Goal: Navigation & Orientation: Find specific page/section

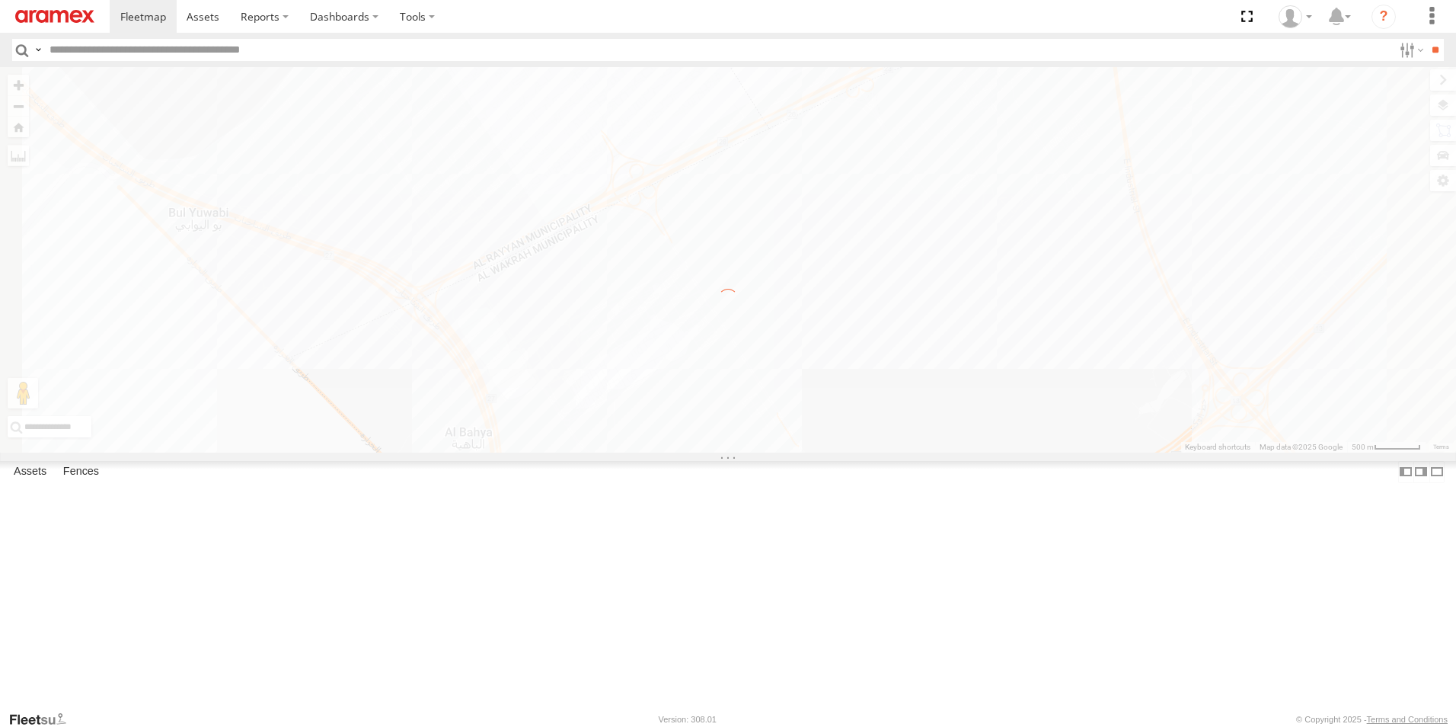
click at [0, 0] on label "×" at bounding box center [0, 0] width 0 height 0
click at [145, 21] on span at bounding box center [143, 16] width 46 height 14
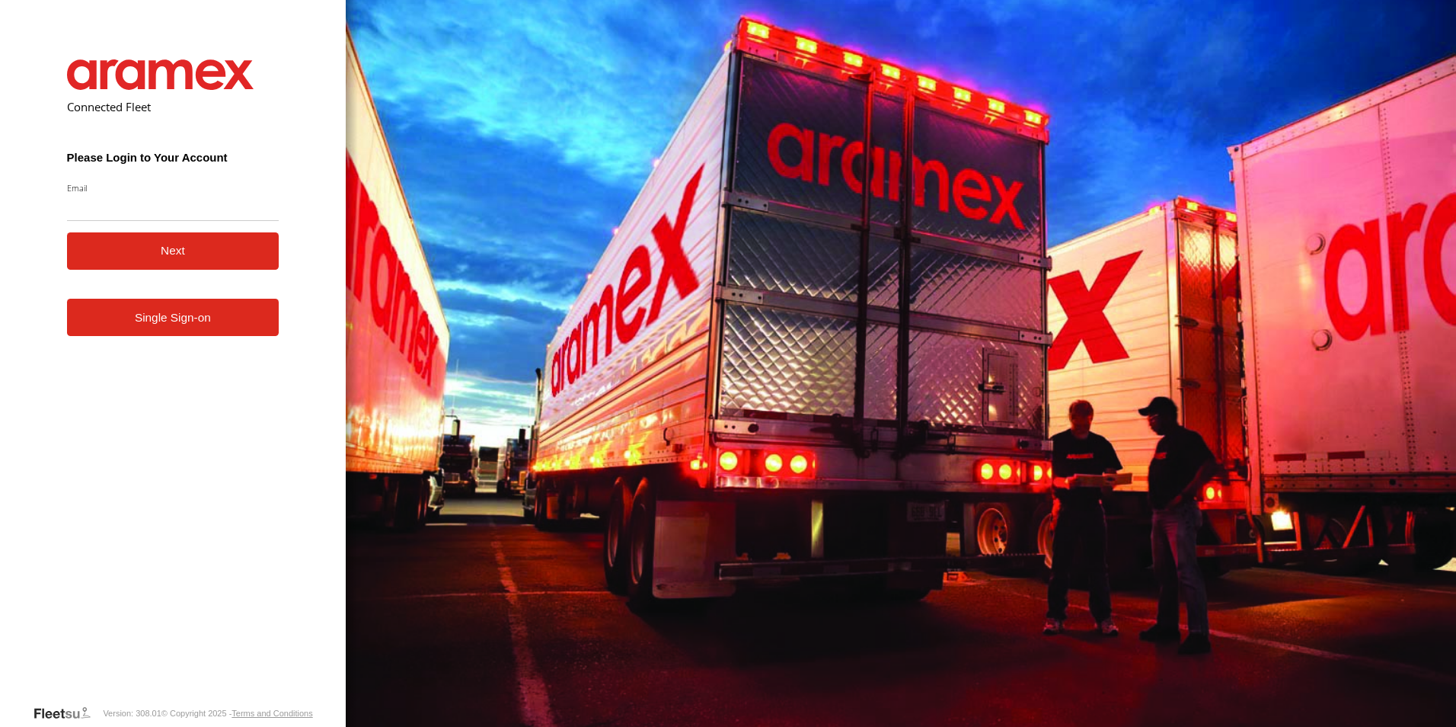
click at [286, 417] on form "Connected Fleet Please Login to Your Account Email Enter a valid login email ad…" at bounding box center [173, 370] width 258 height 667
click at [248, 311] on link "Single Sign-on" at bounding box center [173, 317] width 213 height 37
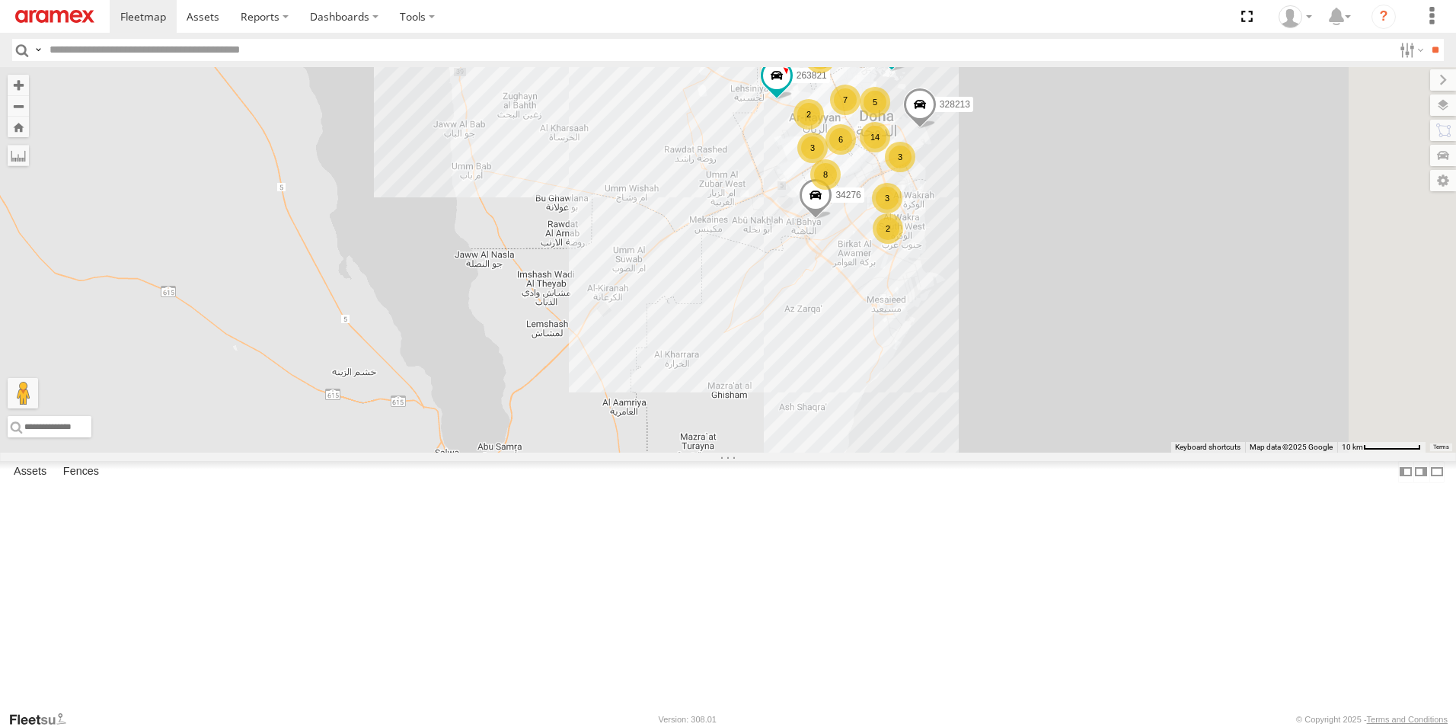
drag, startPoint x: 1066, startPoint y: 644, endPoint x: 1027, endPoint y: 389, distance: 258.0
click at [1027, 389] on div "5 8 6 3 261268 2 3 27046 14 263821 3 7 34552 3 2 328213 2 303967 2 34276 303908" at bounding box center [728, 259] width 1456 height 385
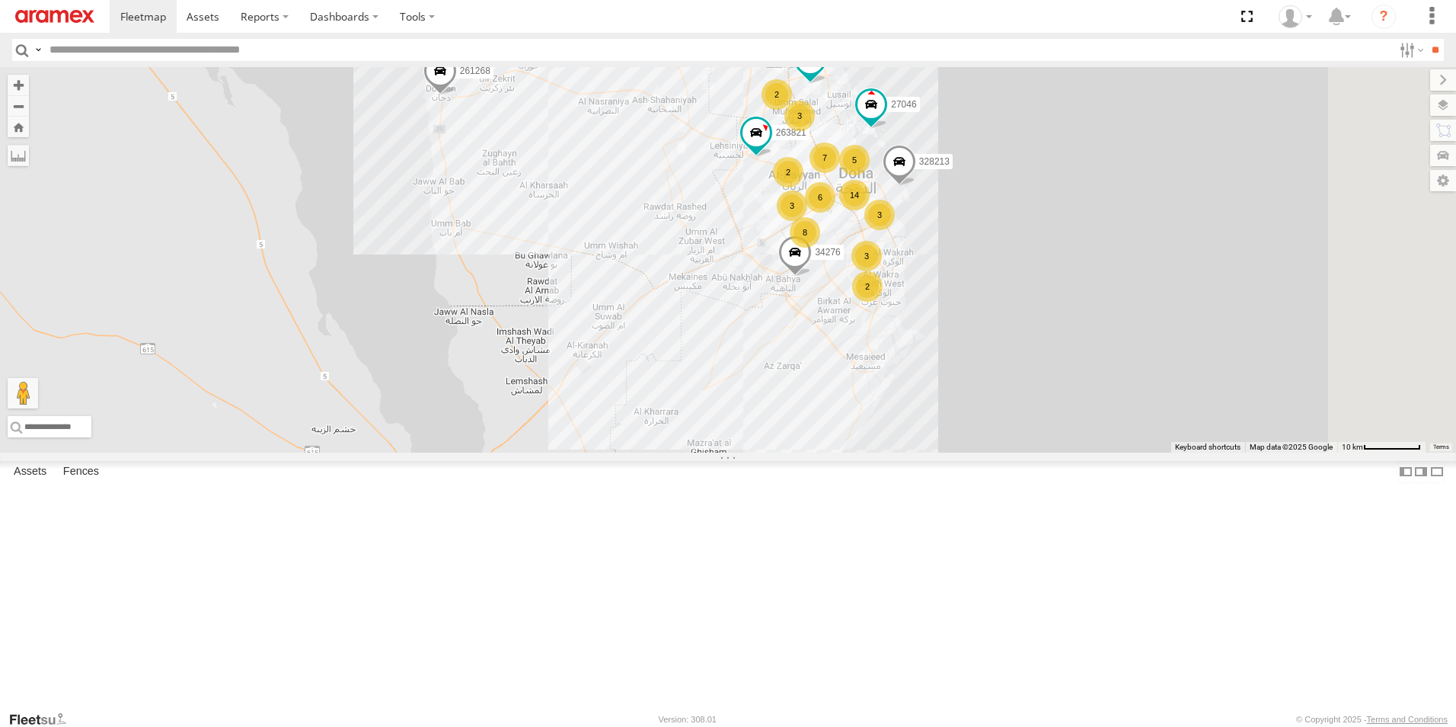
drag, startPoint x: 1069, startPoint y: 407, endPoint x: 1016, endPoint y: 517, distance: 122.3
click at [1016, 452] on div "5 8 6 3 261268 2 3 27046 14 263821 3 7 34552 3 2 328213 2 303967 2 34276 303908" at bounding box center [728, 259] width 1456 height 385
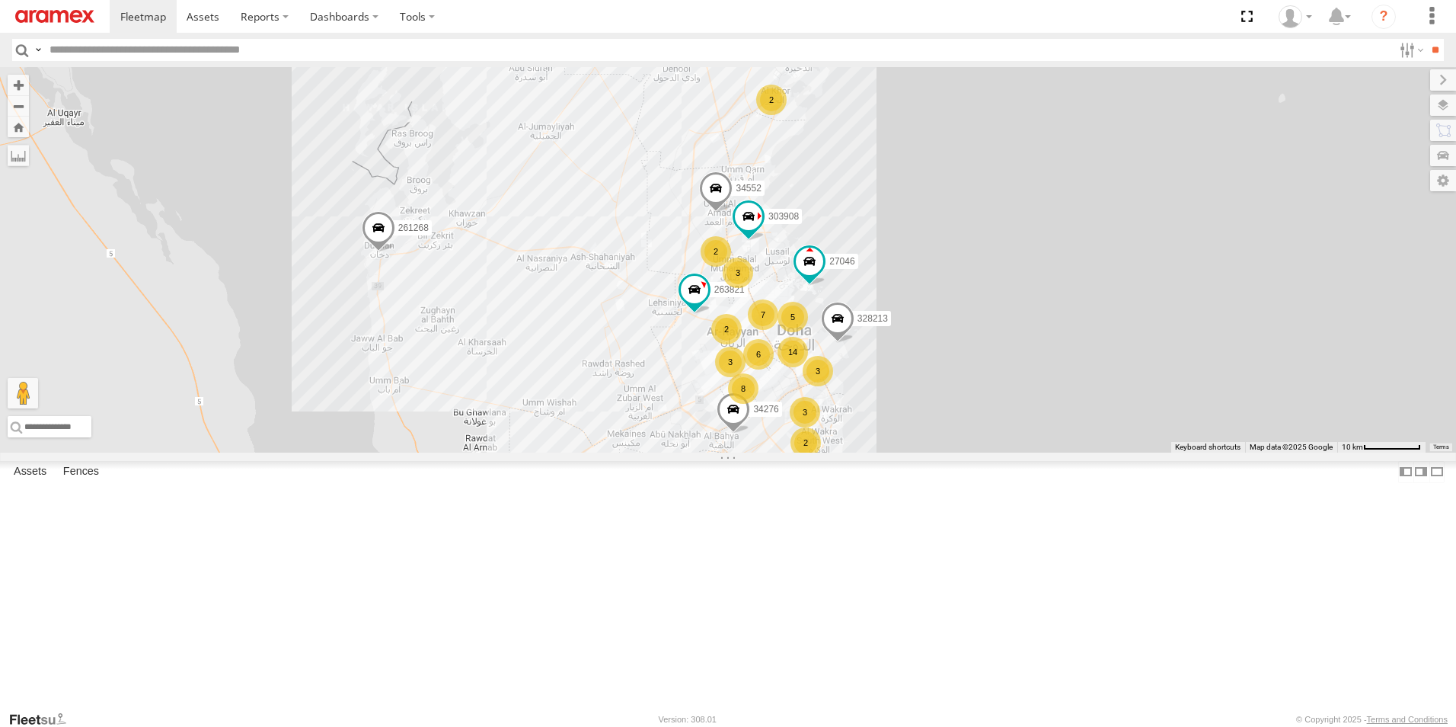
drag, startPoint x: 727, startPoint y: 389, endPoint x: 705, endPoint y: 487, distance: 100.1
click at [705, 452] on div "5 8 6 3 261268 2 3 27046 14 263821 3 7 34552 3 2 328213 2 303967 2 34276 303908" at bounding box center [728, 259] width 1456 height 385
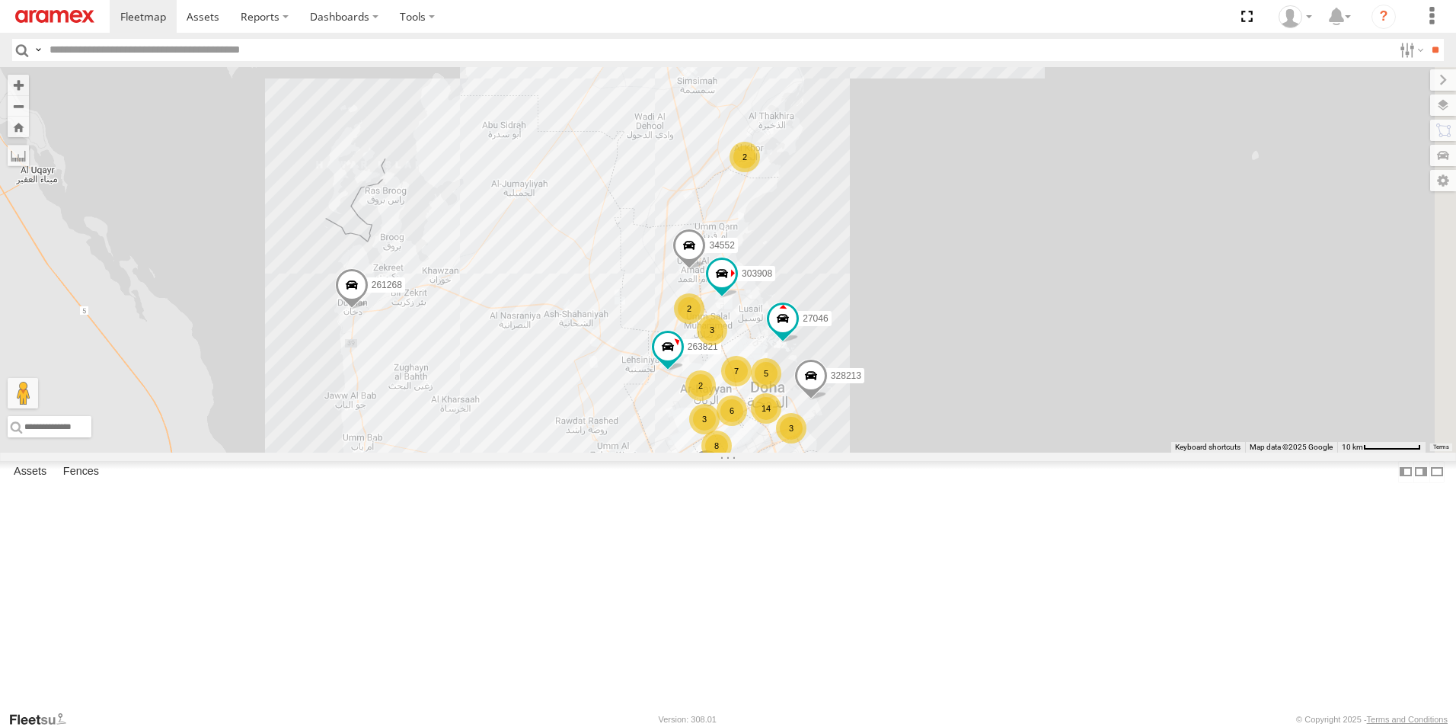
drag, startPoint x: 755, startPoint y: 305, endPoint x: 728, endPoint y: 359, distance: 60.3
click at [728, 359] on div "5 8 6 3 261268 2 3 27046 14 263821 3 7 34552 3 2 328213 2 303967 2 34276 303908" at bounding box center [728, 259] width 1456 height 385
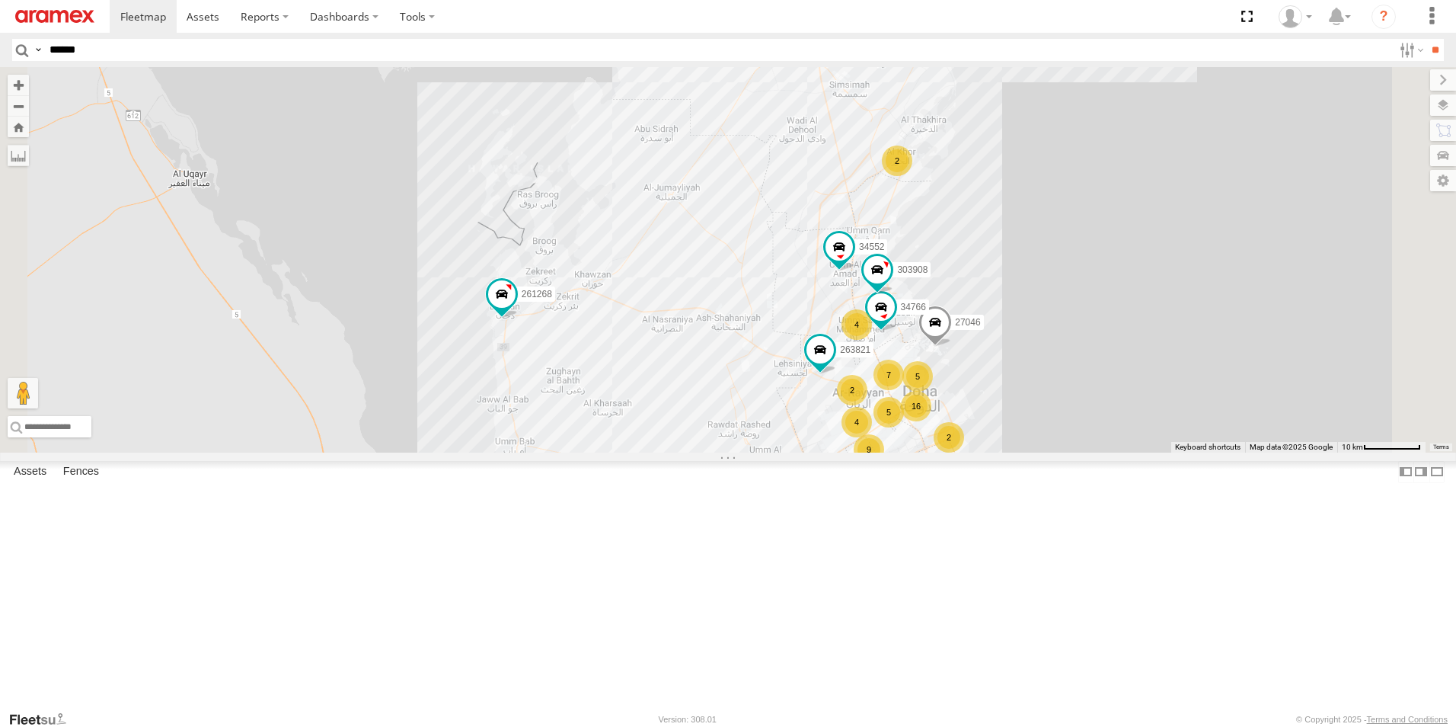
type input "******"
click at [1427, 39] on input "**" at bounding box center [1436, 50] width 18 height 22
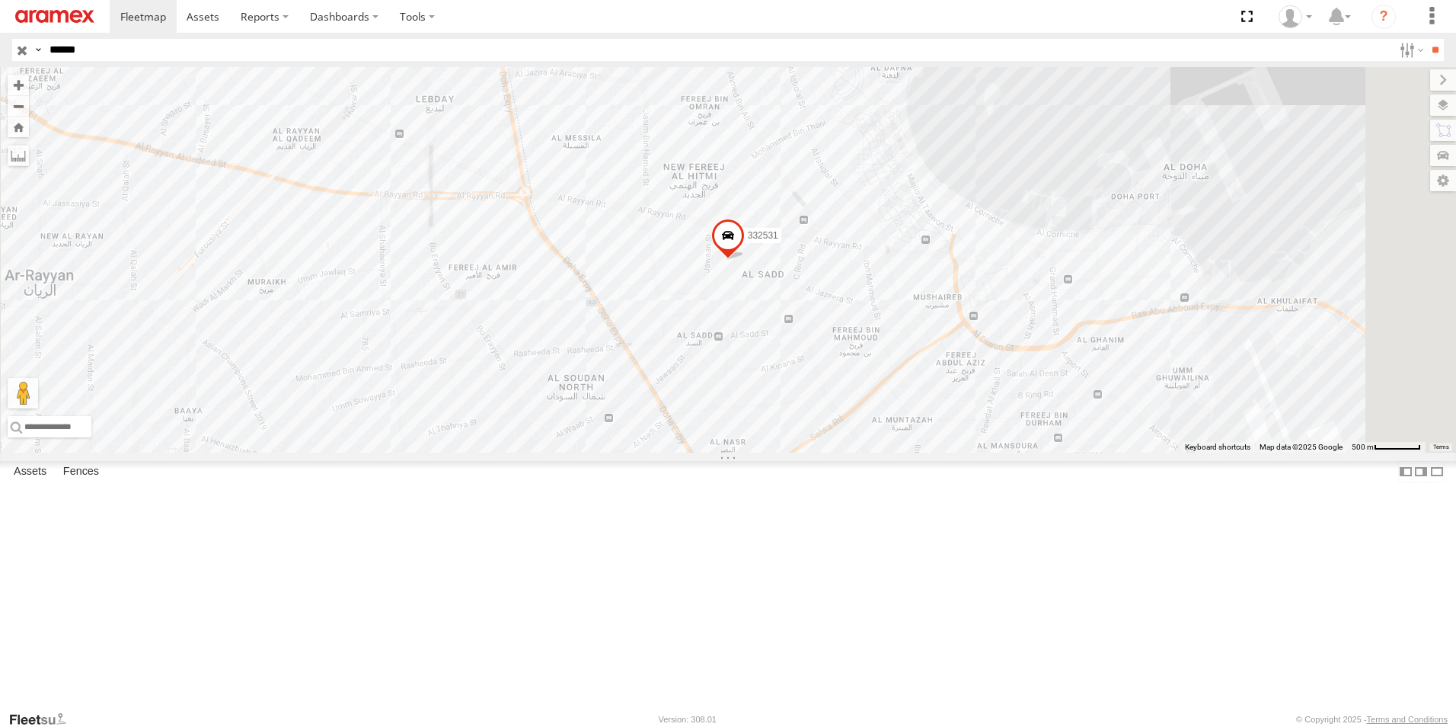
click at [745, 260] on span at bounding box center [728, 239] width 34 height 41
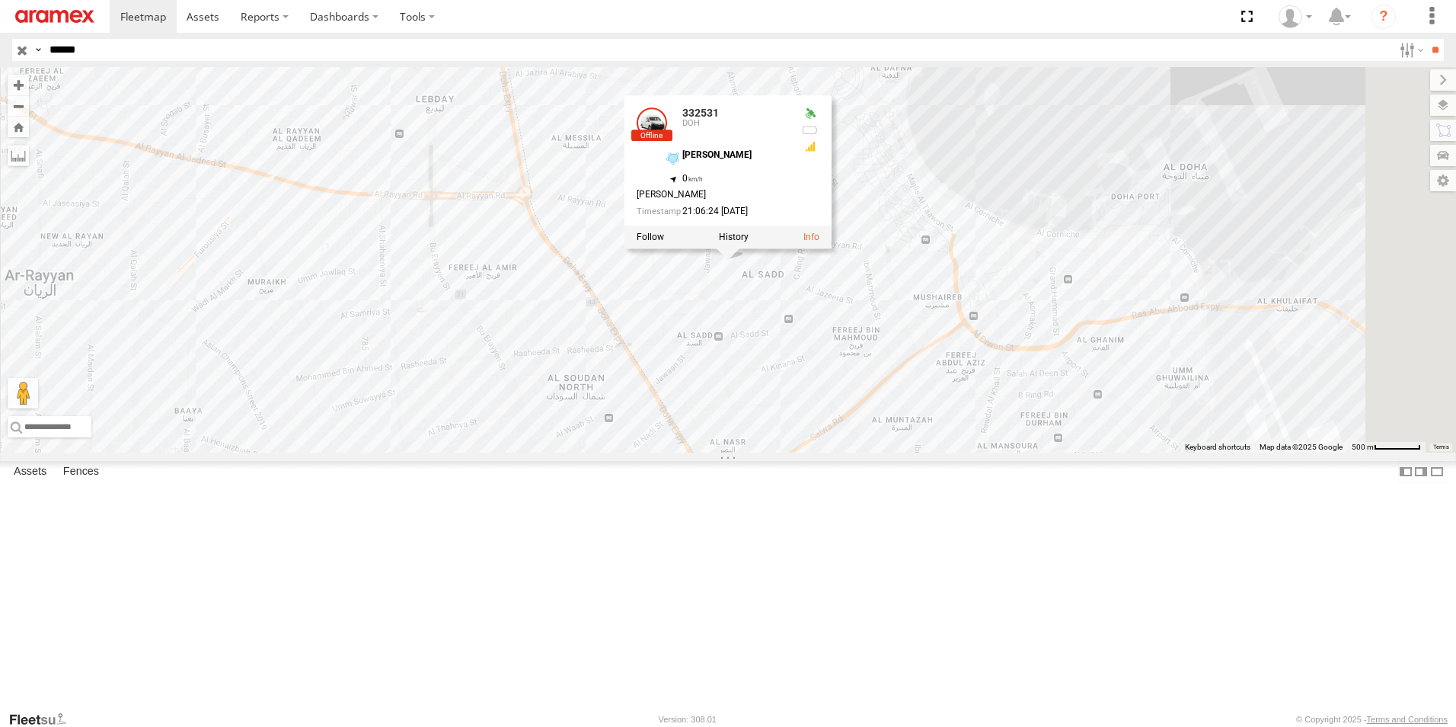
click at [1200, 241] on div "332531 332531 DOH AL Saad 25.28855 , 51.49796 0 Riyas Nellikkal 21:06:24 13/08/…" at bounding box center [728, 259] width 1456 height 385
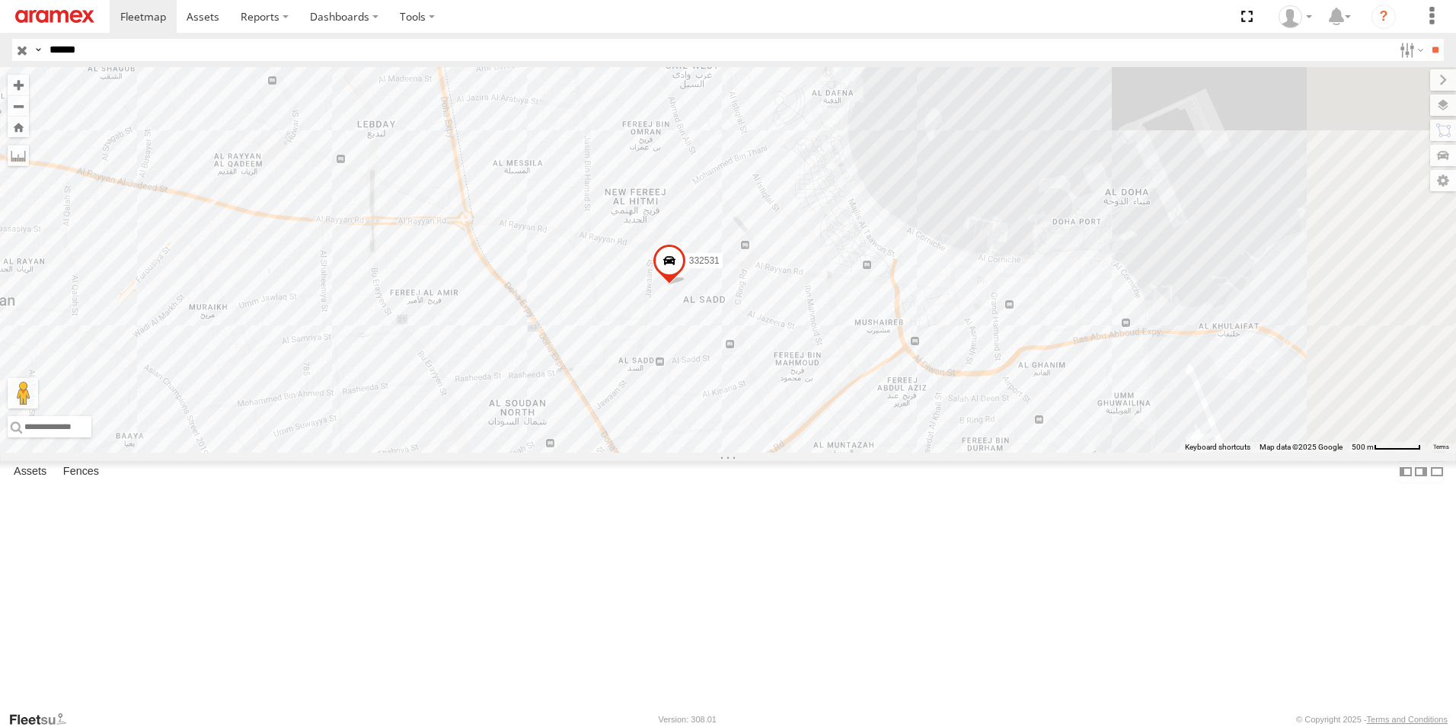
drag, startPoint x: 830, startPoint y: 460, endPoint x: 857, endPoint y: 474, distance: 30.0
click at [857, 452] on div "332531" at bounding box center [728, 259] width 1456 height 385
